Goal: Navigation & Orientation: Locate item on page

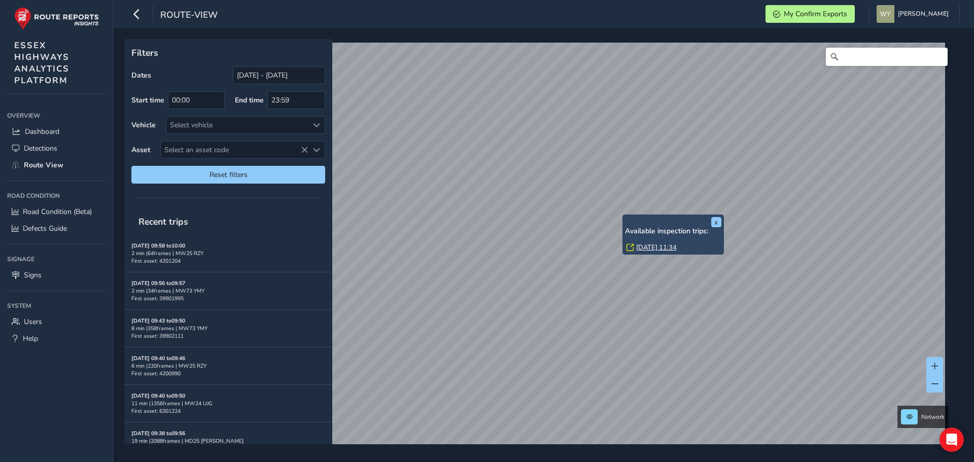
click at [641, 245] on link "Thu, 7 Aug, 11:34" at bounding box center [656, 247] width 41 height 9
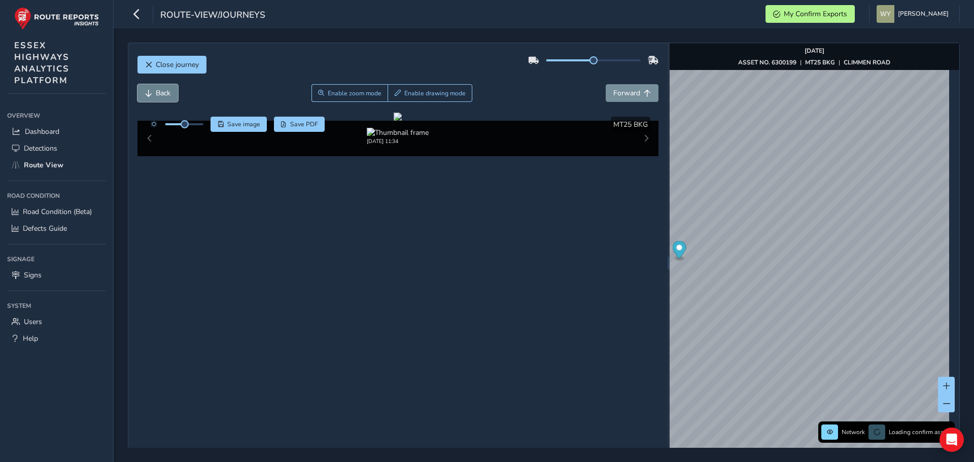
click at [162, 94] on span "Back" at bounding box center [163, 93] width 15 height 10
click at [171, 96] on button "Back" at bounding box center [157, 93] width 41 height 18
click at [627, 96] on span "Forward" at bounding box center [626, 93] width 27 height 10
click at [643, 96] on span "Forward" at bounding box center [646, 93] width 7 height 7
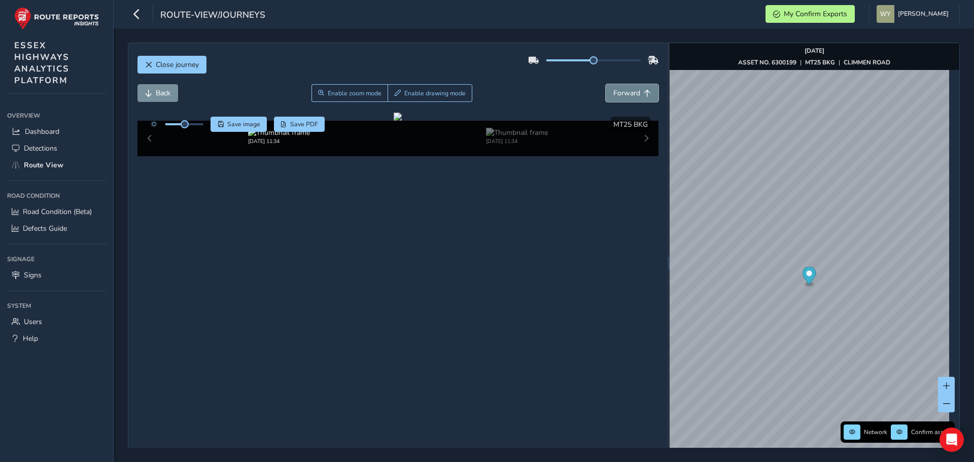
click at [643, 96] on span "Forward" at bounding box center [646, 93] width 7 height 7
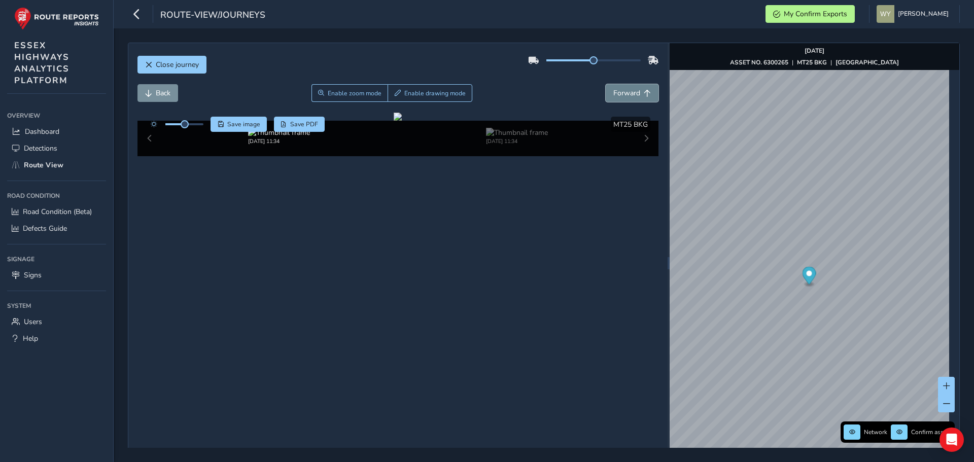
click at [643, 96] on span "Forward" at bounding box center [646, 93] width 7 height 7
click at [644, 97] on button "Forward" at bounding box center [631, 93] width 53 height 18
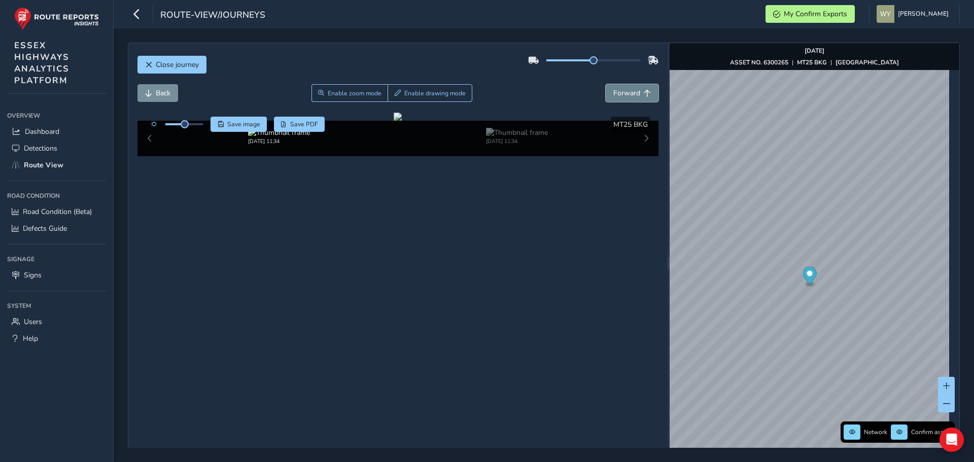
click at [644, 97] on button "Forward" at bounding box center [631, 93] width 53 height 18
click at [171, 96] on button "Back" at bounding box center [157, 93] width 41 height 18
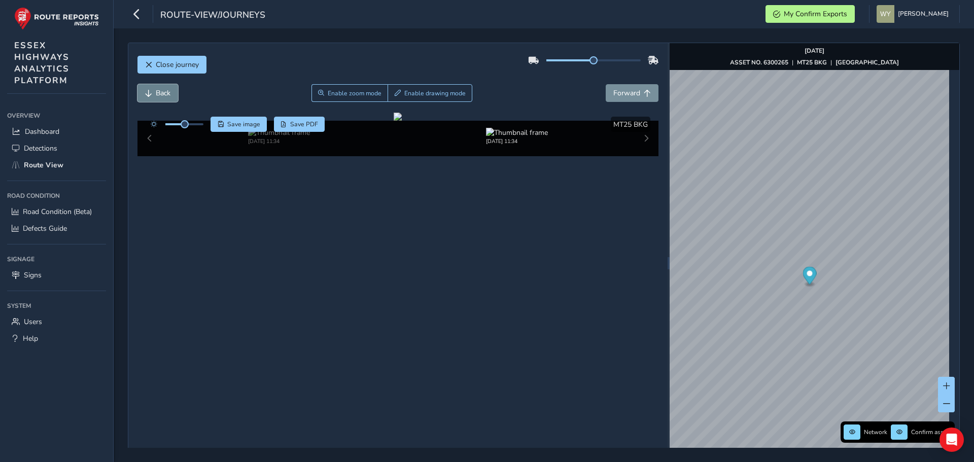
click at [171, 96] on button "Back" at bounding box center [157, 93] width 41 height 18
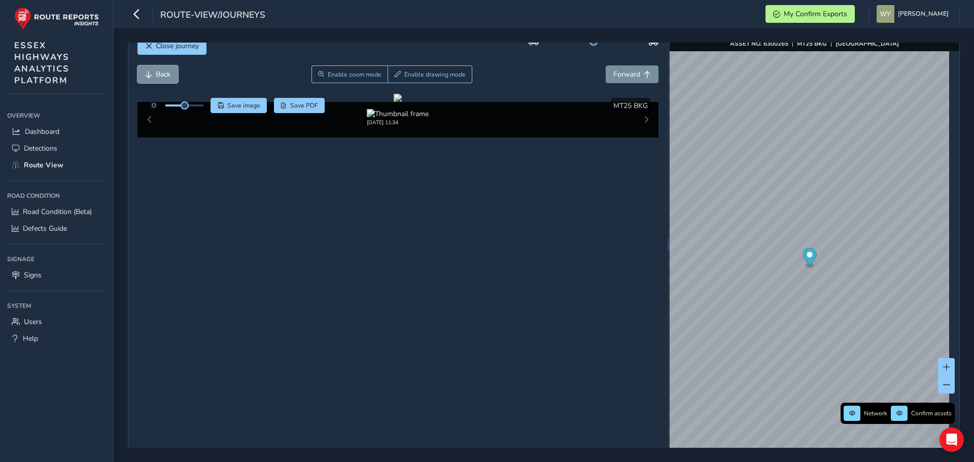
scroll to position [36, 0]
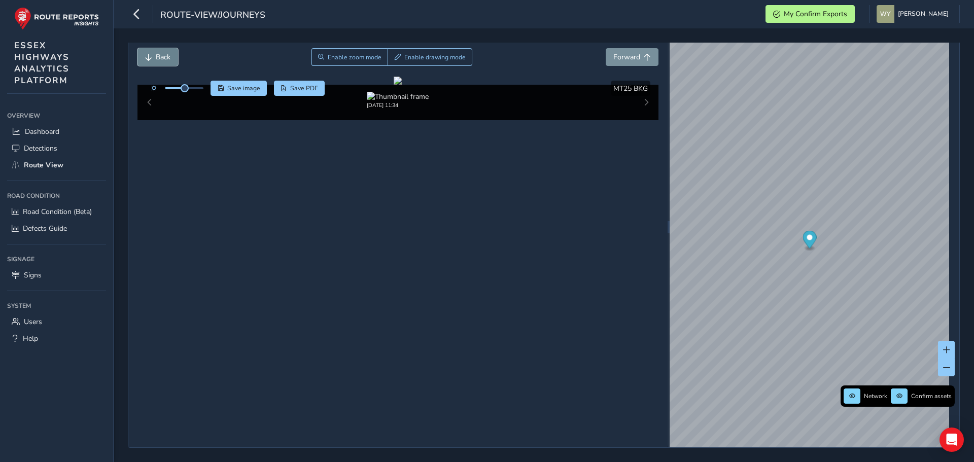
click at [146, 58] on span "Back" at bounding box center [148, 57] width 7 height 7
click at [146, 57] on span "Back" at bounding box center [148, 57] width 7 height 7
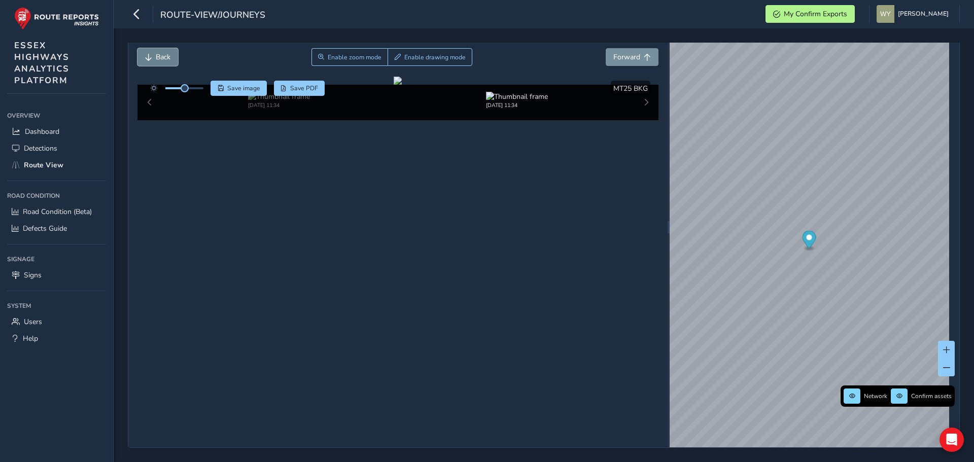
click at [146, 57] on span "Back" at bounding box center [148, 57] width 7 height 7
click at [188, 91] on span at bounding box center [188, 88] width 8 height 8
click at [626, 50] on button "Forward" at bounding box center [631, 57] width 53 height 18
click at [619, 56] on span "Forward" at bounding box center [626, 57] width 27 height 10
click at [623, 56] on span "Forward" at bounding box center [626, 57] width 27 height 10
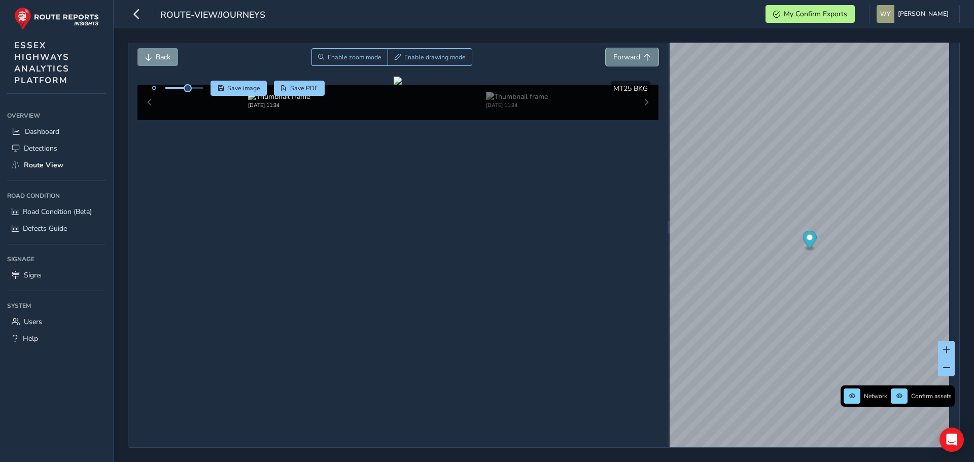
click at [624, 56] on span "Forward" at bounding box center [626, 57] width 27 height 10
click at [625, 56] on span "Forward" at bounding box center [626, 57] width 27 height 10
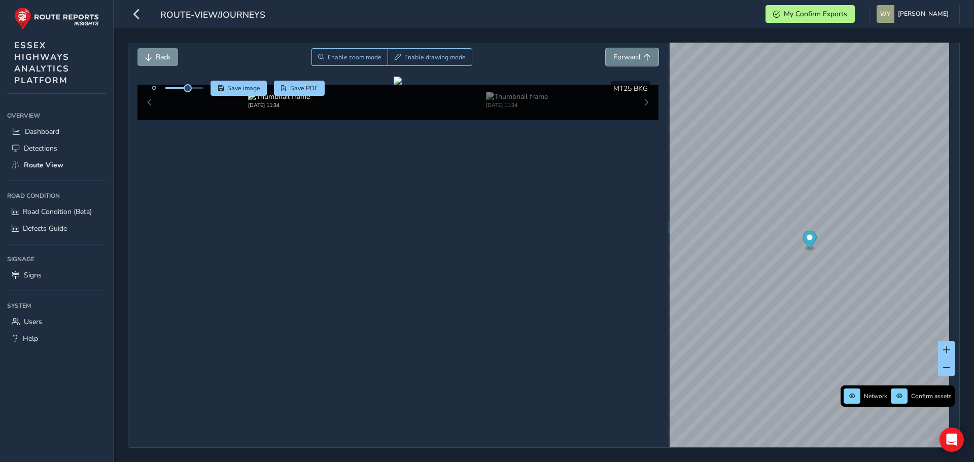
click at [625, 56] on span "Forward" at bounding box center [626, 57] width 27 height 10
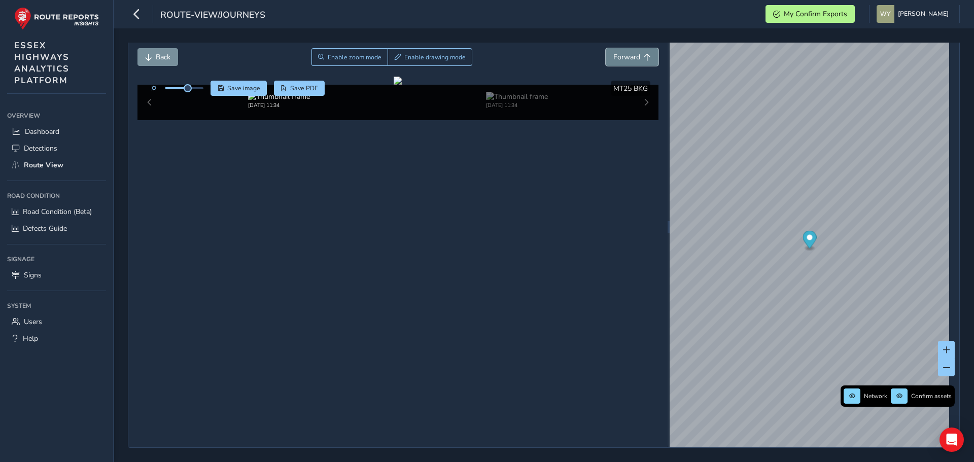
click at [625, 56] on span "Forward" at bounding box center [626, 57] width 27 height 10
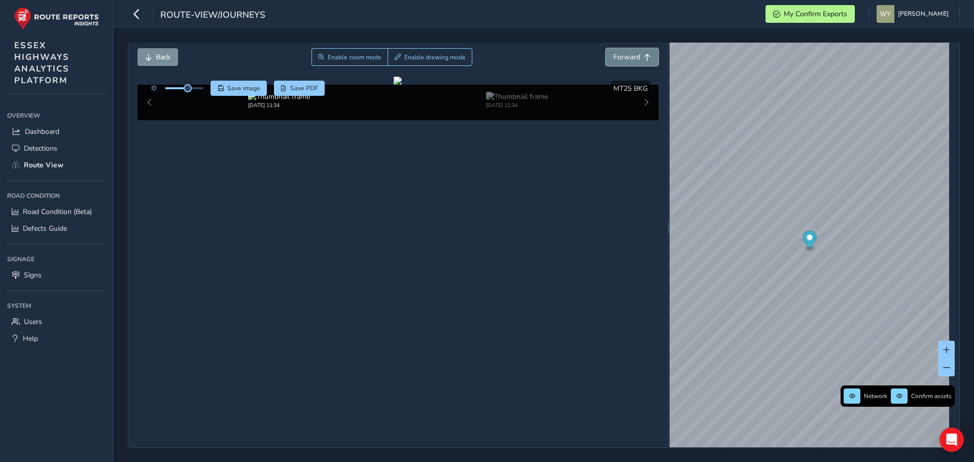
click at [625, 56] on span "Forward" at bounding box center [626, 57] width 27 height 10
click at [160, 54] on span "Back" at bounding box center [163, 57] width 15 height 10
click at [160, 53] on span "Back" at bounding box center [163, 57] width 15 height 10
click at [160, 52] on span "Back" at bounding box center [163, 57] width 15 height 10
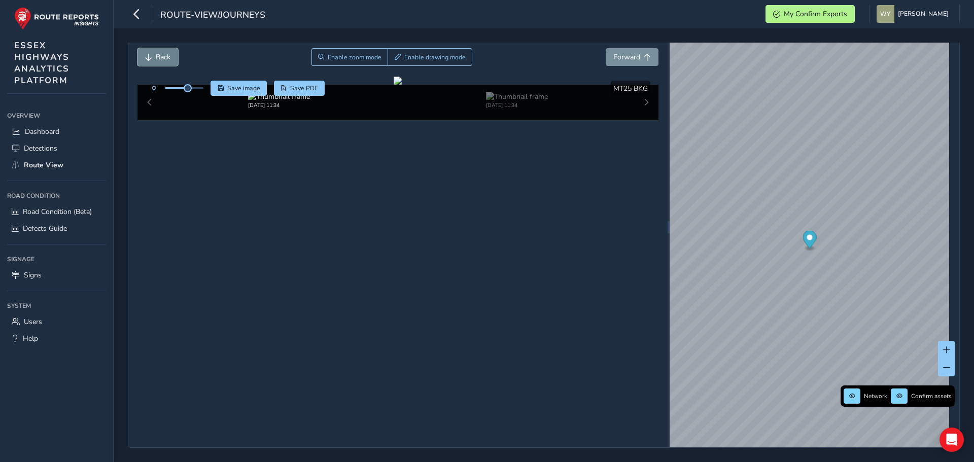
click at [160, 52] on span "Back" at bounding box center [163, 57] width 15 height 10
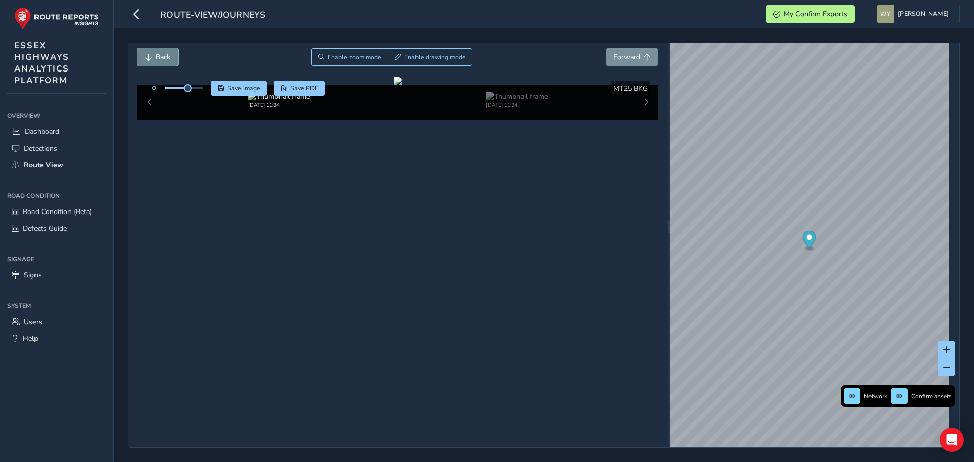
click at [160, 52] on span "Back" at bounding box center [163, 57] width 15 height 10
click at [631, 56] on span "Forward" at bounding box center [626, 57] width 27 height 10
click at [171, 54] on button "Back" at bounding box center [157, 57] width 41 height 18
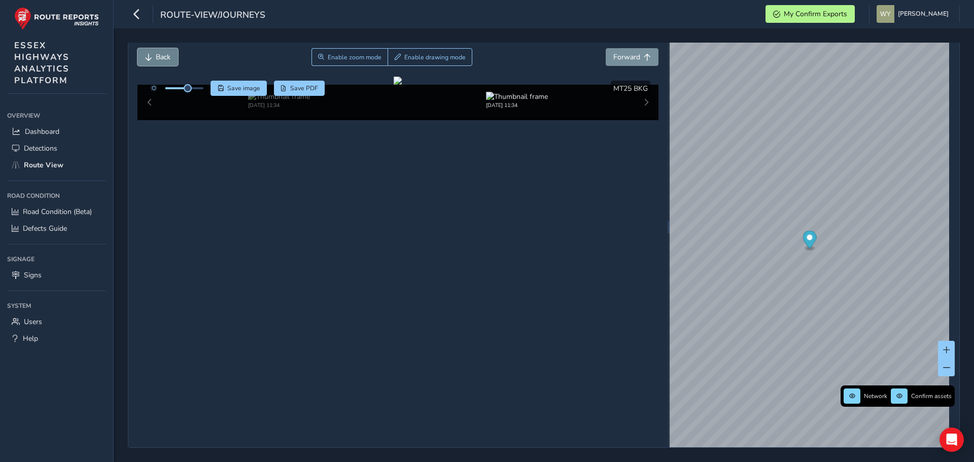
click at [171, 54] on button "Back" at bounding box center [157, 57] width 41 height 18
click at [150, 49] on button "Back" at bounding box center [157, 57] width 41 height 18
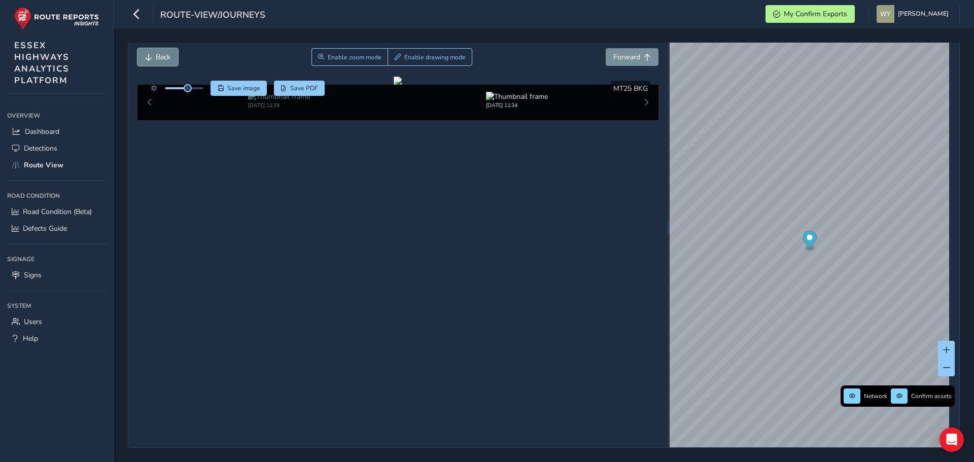
click at [150, 49] on button "Back" at bounding box center [157, 57] width 41 height 18
click at [650, 52] on button "Forward" at bounding box center [631, 57] width 53 height 18
click at [649, 52] on button "Forward" at bounding box center [631, 57] width 53 height 18
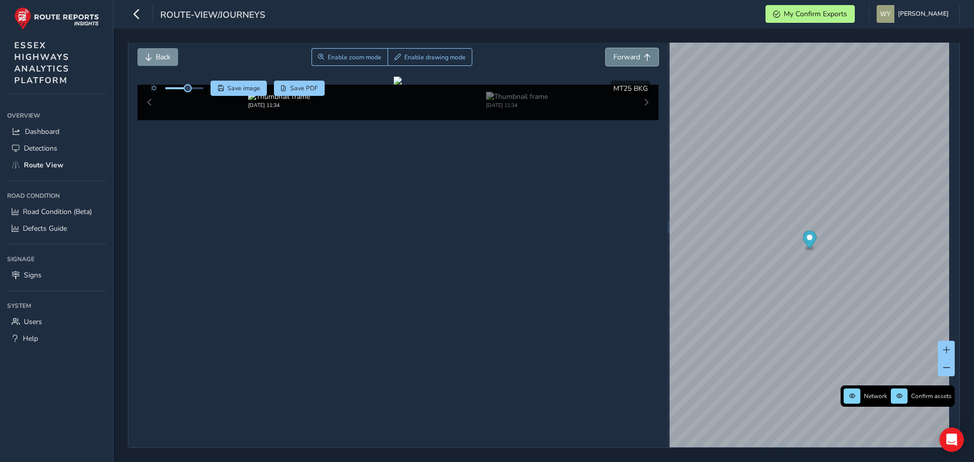
click at [649, 52] on button "Forward" at bounding box center [631, 57] width 53 height 18
click at [637, 55] on button "Forward" at bounding box center [631, 57] width 53 height 18
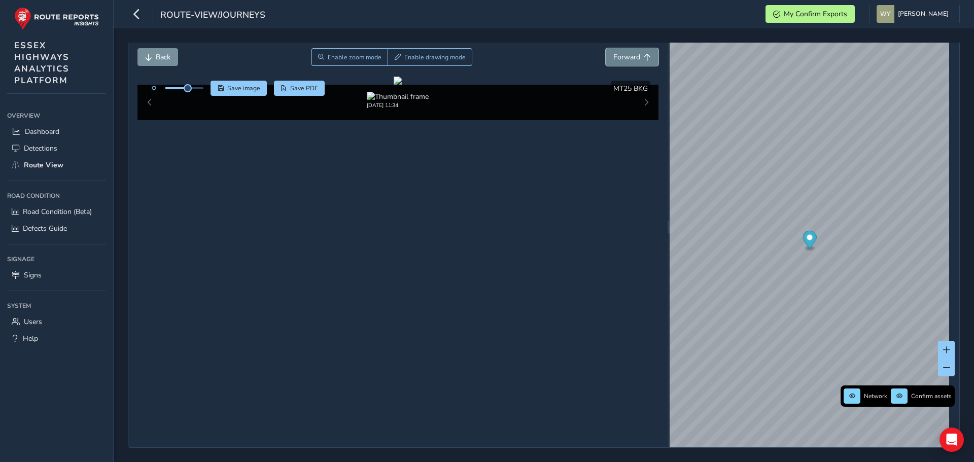
click at [638, 54] on button "Forward" at bounding box center [631, 57] width 53 height 18
click at [638, 53] on button "Forward" at bounding box center [631, 57] width 53 height 18
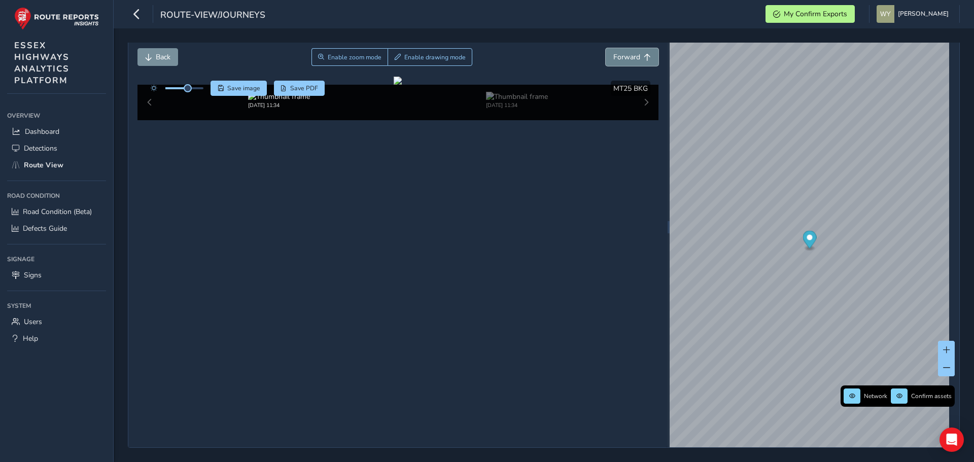
click at [638, 53] on button "Forward" at bounding box center [631, 57] width 53 height 18
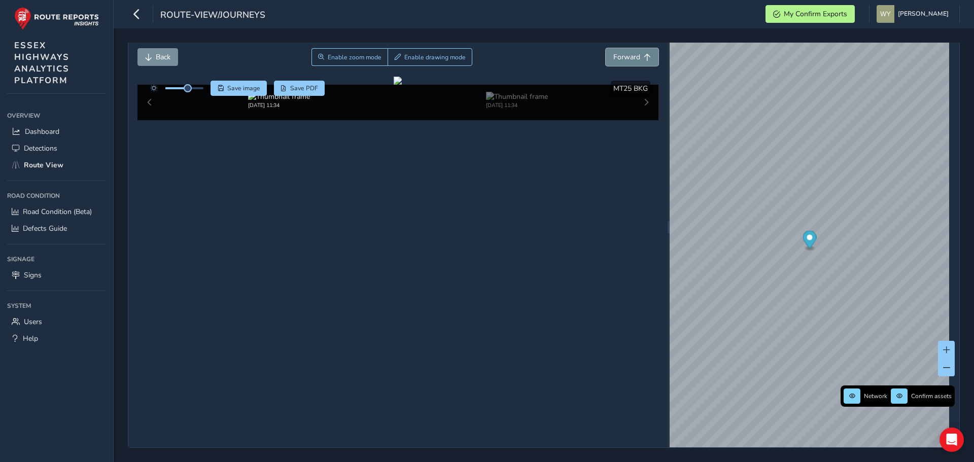
click at [638, 53] on button "Forward" at bounding box center [631, 57] width 53 height 18
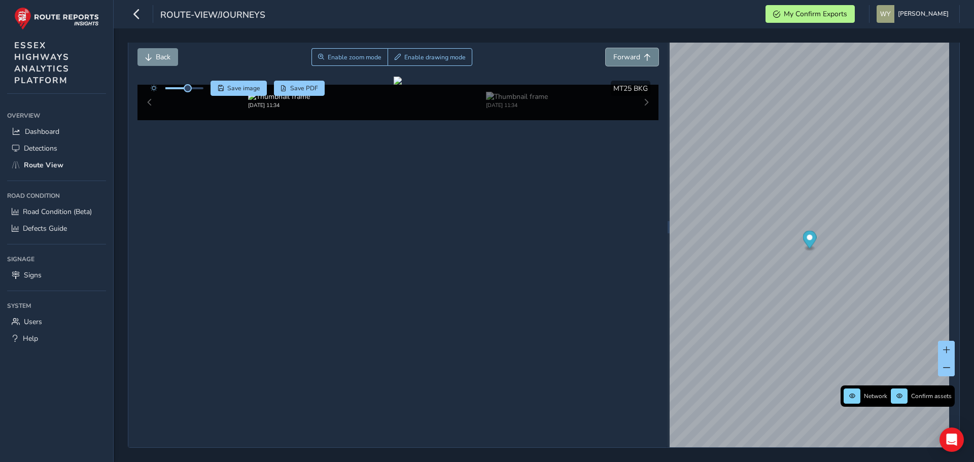
click at [638, 53] on button "Forward" at bounding box center [631, 57] width 53 height 18
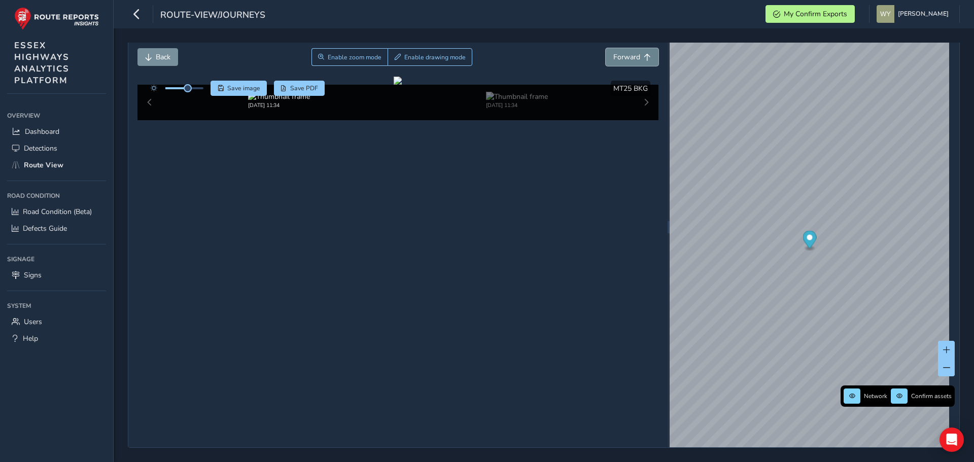
click at [638, 53] on button "Forward" at bounding box center [631, 57] width 53 height 18
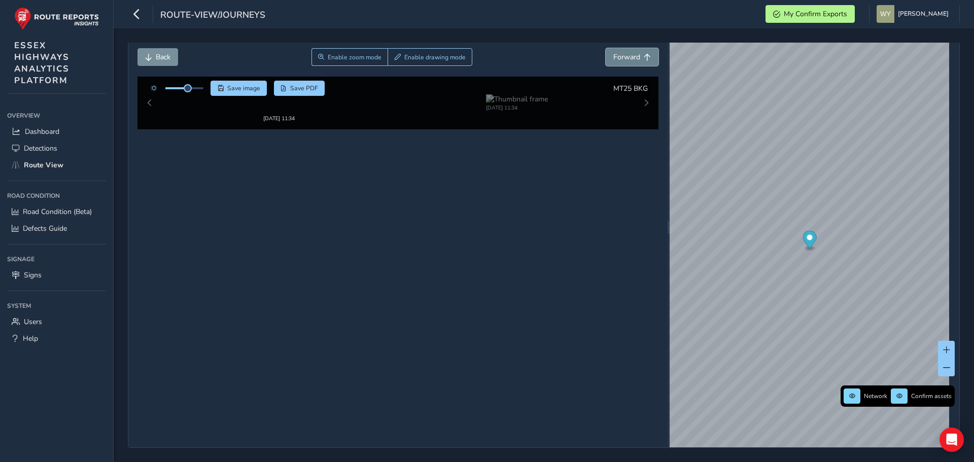
click at [638, 53] on button "Forward" at bounding box center [631, 57] width 53 height 18
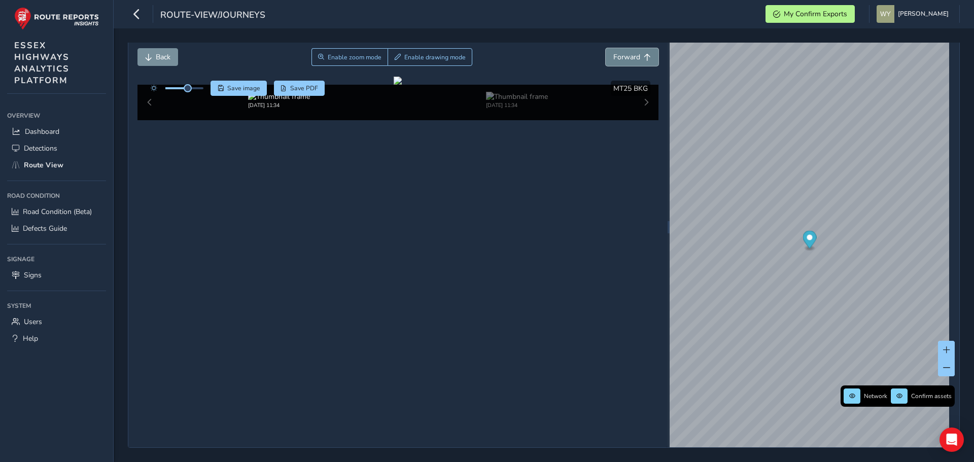
click at [638, 53] on button "Forward" at bounding box center [631, 57] width 53 height 18
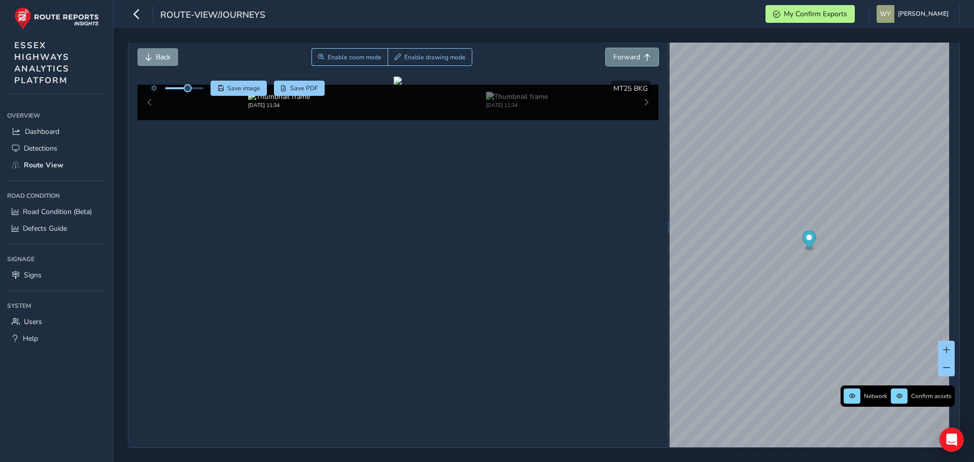
click at [638, 53] on button "Forward" at bounding box center [631, 57] width 53 height 18
click at [153, 51] on button "Back" at bounding box center [157, 57] width 41 height 18
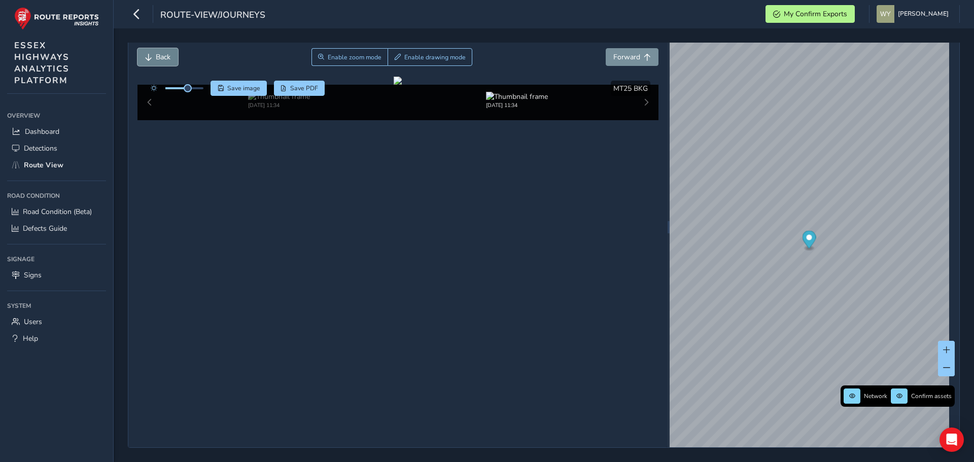
click at [153, 51] on button "Back" at bounding box center [157, 57] width 41 height 18
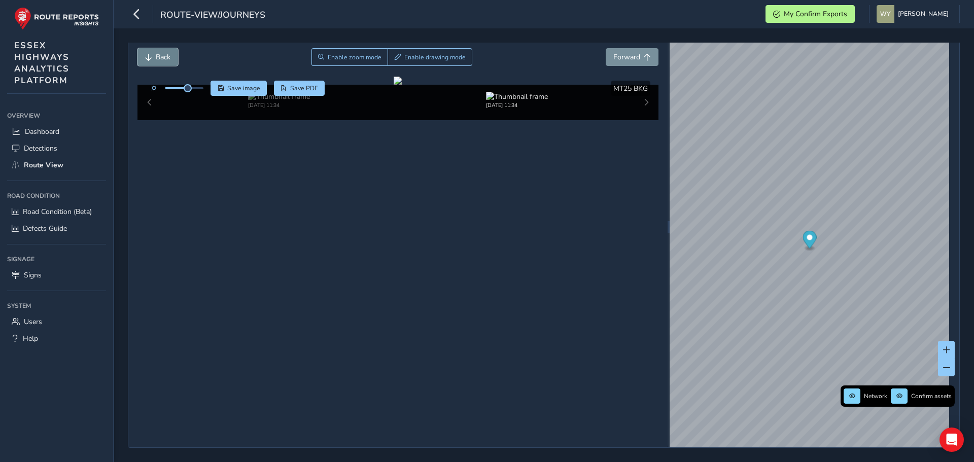
click at [153, 51] on button "Back" at bounding box center [157, 57] width 41 height 18
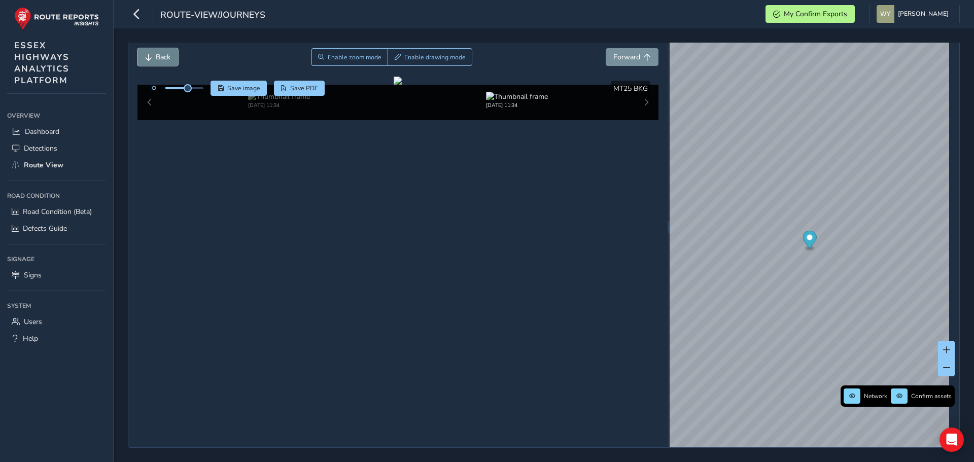
click at [153, 51] on button "Back" at bounding box center [157, 57] width 41 height 18
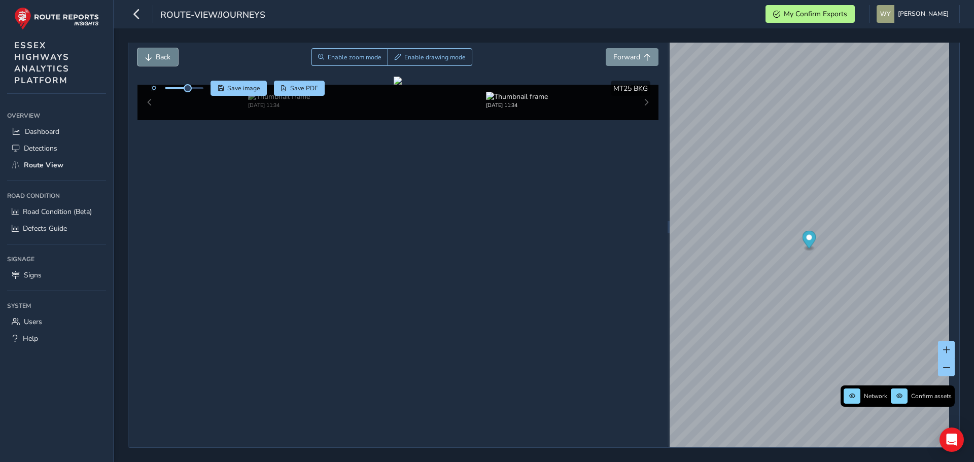
click at [153, 51] on button "Back" at bounding box center [157, 57] width 41 height 18
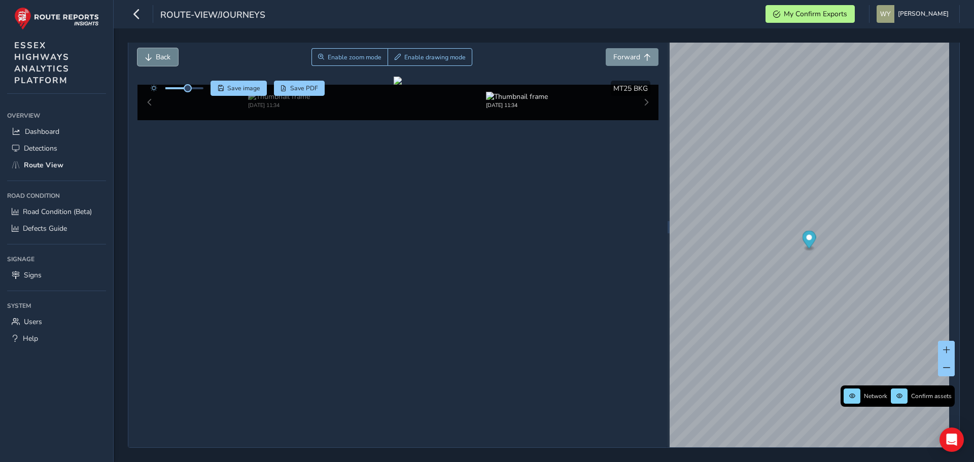
click at [153, 51] on button "Back" at bounding box center [157, 57] width 41 height 18
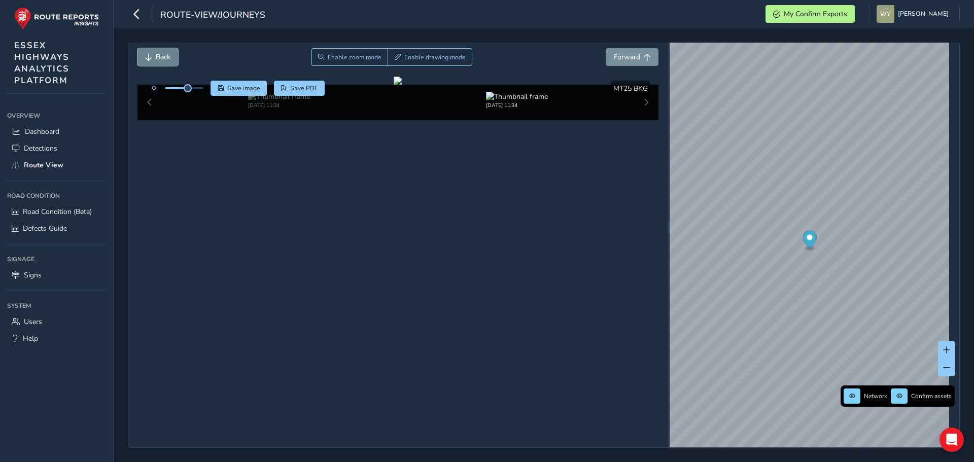
click at [153, 51] on button "Back" at bounding box center [157, 57] width 41 height 18
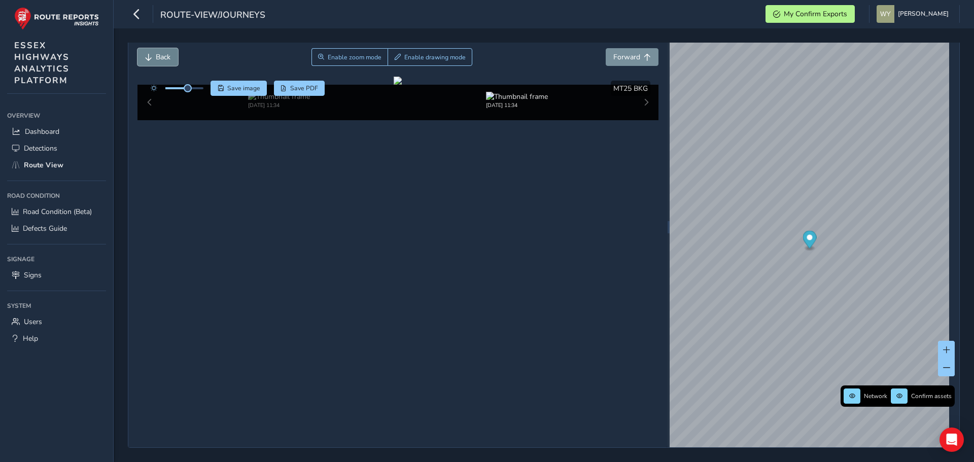
click at [153, 51] on button "Back" at bounding box center [157, 57] width 41 height 18
